Goal: Transaction & Acquisition: Purchase product/service

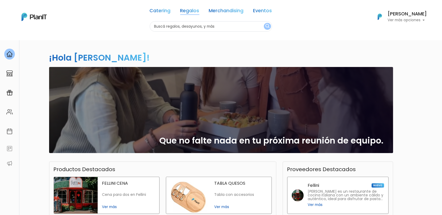
click at [190, 12] on link "Regalos" at bounding box center [189, 11] width 19 height 6
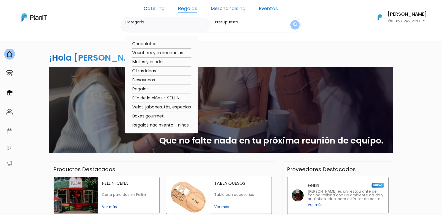
click at [155, 73] on option "Otras ideas" at bounding box center [162, 71] width 60 height 7
type input "Otras ideas"
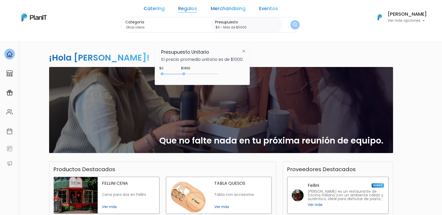
drag, startPoint x: 176, startPoint y: 73, endPoint x: 255, endPoint y: 72, distance: 78.6
click at [243, 75] on div "$1950 $0 0 : 1950 0 1950 0,5000" at bounding box center [202, 75] width 82 height 11
type input "$0 - Más de $5000"
click at [293, 24] on img "submit" at bounding box center [295, 24] width 4 height 5
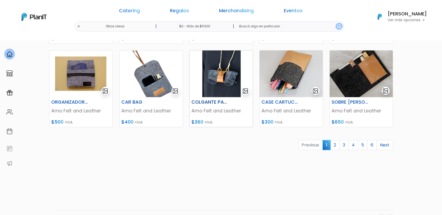
scroll to position [250, 0]
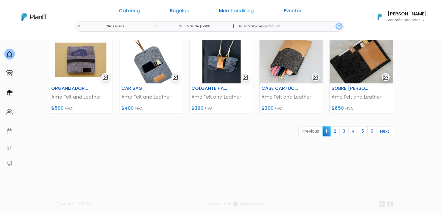
click at [334, 130] on link "2" at bounding box center [335, 131] width 9 height 10
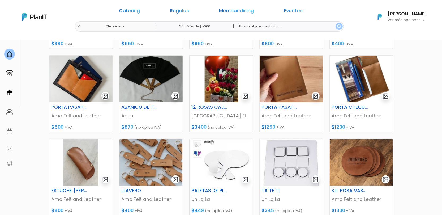
scroll to position [206, 0]
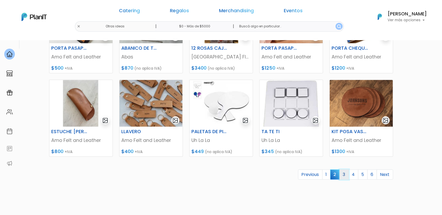
click at [345, 175] on link "3" at bounding box center [344, 174] width 9 height 10
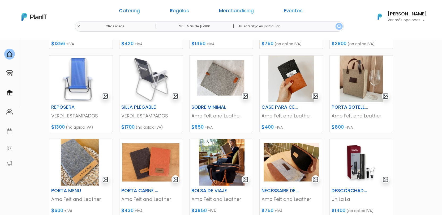
scroll to position [206, 0]
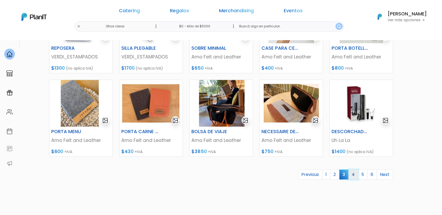
click at [356, 175] on link "4" at bounding box center [354, 174] width 10 height 10
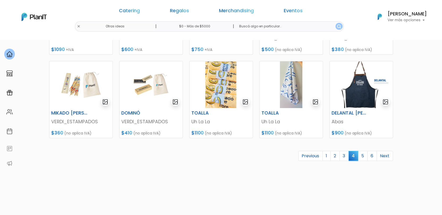
scroll to position [236, 0]
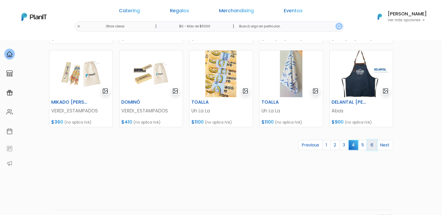
click at [371, 146] on link "6" at bounding box center [372, 145] width 10 height 10
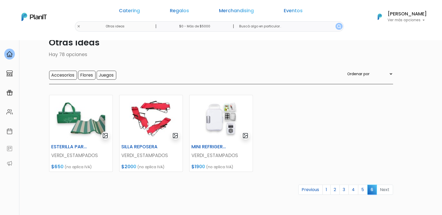
scroll to position [29, 0]
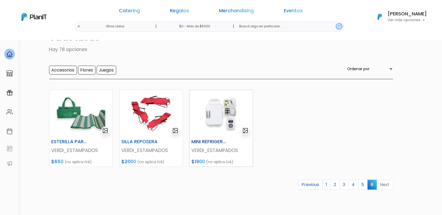
click at [216, 140] on h6 "MINI REFRIGERADOR" at bounding box center [210, 142] width 44 height 6
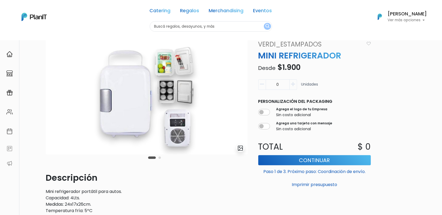
scroll to position [29, 0]
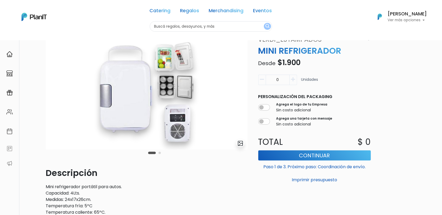
click at [160, 153] on button "Carousel Page 2" at bounding box center [159, 153] width 2 height 2
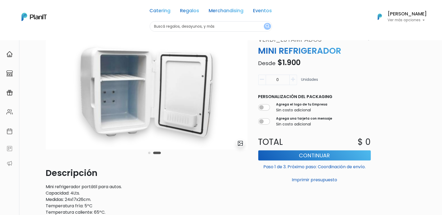
click at [151, 151] on div "Carousel Pagination" at bounding box center [154, 152] width 15 height 6
click at [149, 152] on button "Carousel Page 1" at bounding box center [149, 153] width 2 height 2
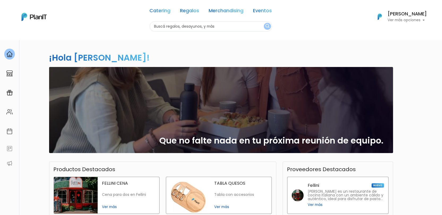
click at [205, 27] on input "text" at bounding box center [211, 26] width 122 height 10
click at [192, 12] on link "Regalos" at bounding box center [189, 11] width 19 height 6
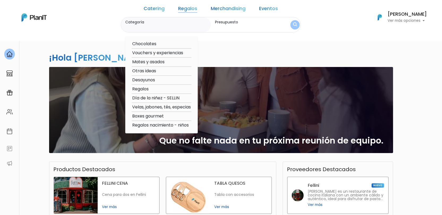
click at [151, 88] on option "Regalos" at bounding box center [162, 89] width 60 height 7
type input "Regalos"
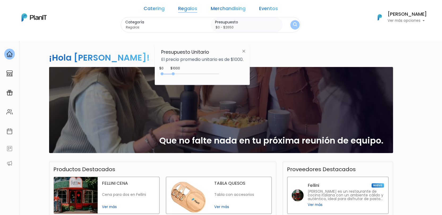
drag, startPoint x: 174, startPoint y: 74, endPoint x: 193, endPoint y: 73, distance: 18.9
click at [193, 73] on div "0 : 1000 0 1000" at bounding box center [191, 74] width 56 height 5
type input "$0 - $2800"
click at [195, 73] on div "0 : 2800 0 2800" at bounding box center [191, 74] width 56 height 5
click at [292, 25] on img "submit" at bounding box center [295, 24] width 6 height 7
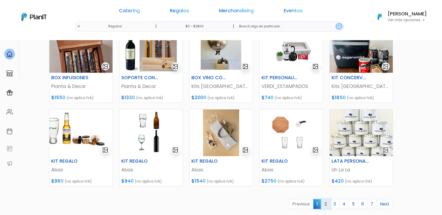
click at [328, 204] on link "2" at bounding box center [325, 204] width 9 height 10
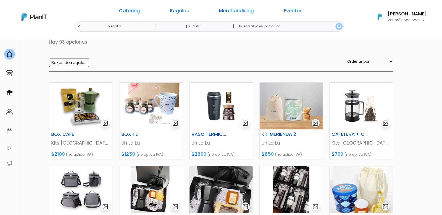
scroll to position [14, 0]
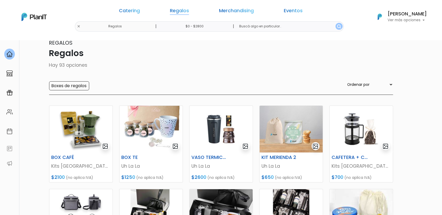
click at [186, 12] on link "Regalos" at bounding box center [179, 11] width 19 height 6
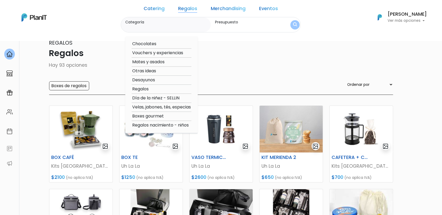
click at [157, 71] on option "Otras ideas" at bounding box center [162, 71] width 60 height 7
type input "Otras ideas"
type input "$0 - $2800"
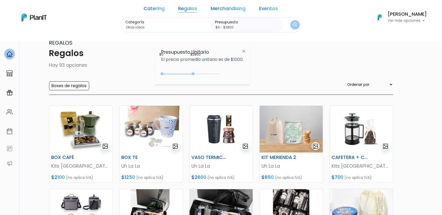
click at [290, 24] on button "submit" at bounding box center [294, 24] width 9 height 9
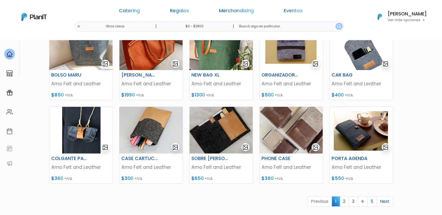
scroll to position [250, 0]
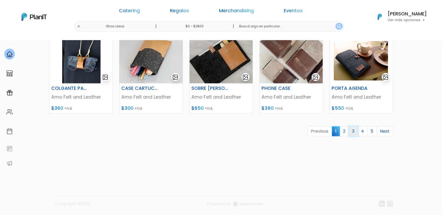
click at [353, 133] on link "3" at bounding box center [353, 131] width 9 height 10
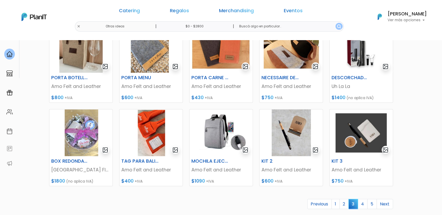
scroll to position [236, 0]
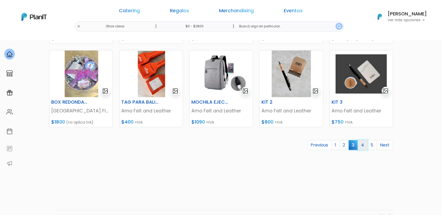
click at [365, 147] on link "4" at bounding box center [363, 145] width 10 height 10
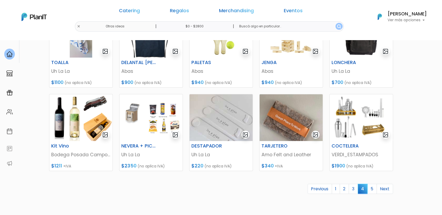
scroll to position [206, 0]
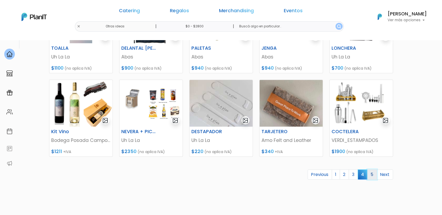
click at [372, 173] on link "5" at bounding box center [372, 174] width 10 height 10
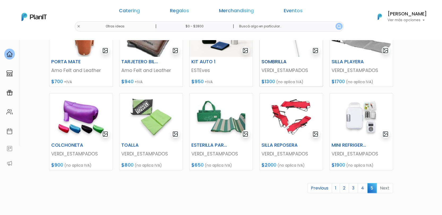
scroll to position [147, 0]
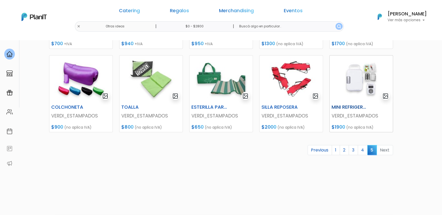
click at [349, 81] on img at bounding box center [361, 78] width 63 height 47
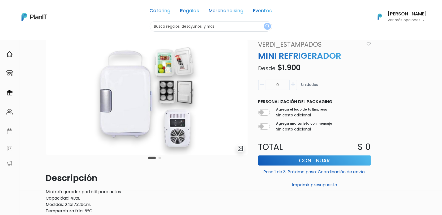
scroll to position [29, 0]
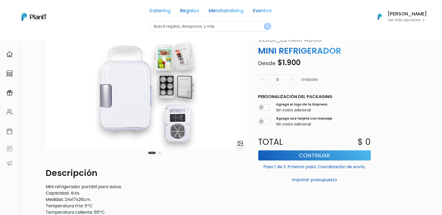
click at [159, 152] on button "Carousel Page 2" at bounding box center [159, 153] width 2 height 2
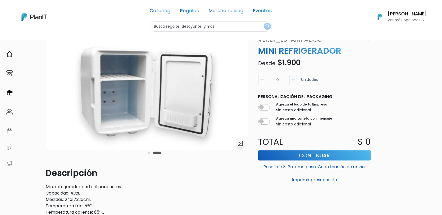
click at [155, 152] on button "Carousel Page 2 (Current Slide)" at bounding box center [157, 153] width 8 height 2
click at [152, 152] on div "Carousel Pagination" at bounding box center [154, 152] width 15 height 6
click at [150, 152] on div "Carousel Pagination" at bounding box center [154, 152] width 15 height 6
click at [149, 152] on button "Carousel Page 1" at bounding box center [149, 153] width 2 height 2
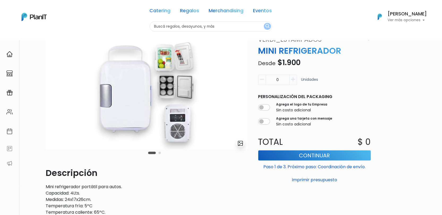
scroll to position [88, 0]
